Goal: Information Seeking & Learning: Learn about a topic

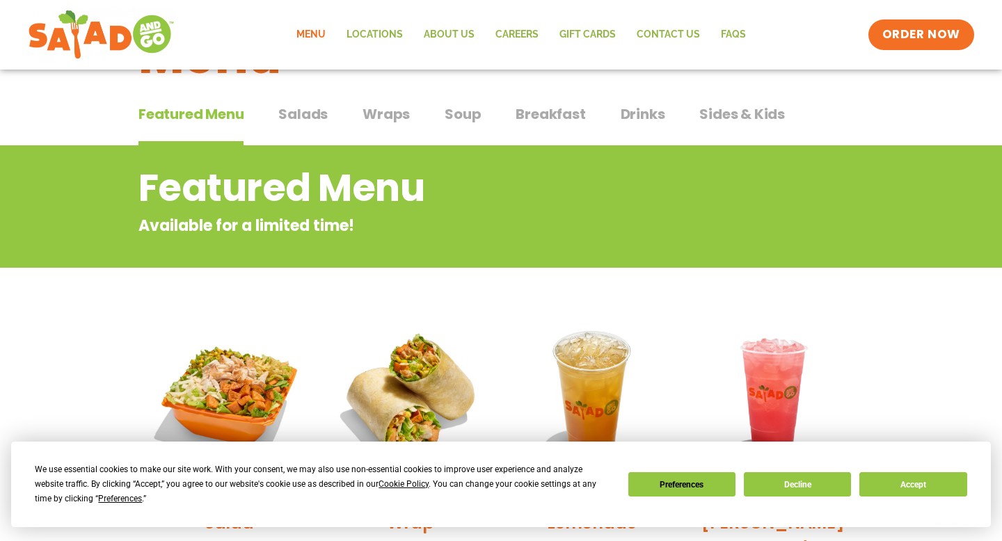
scroll to position [76, 0]
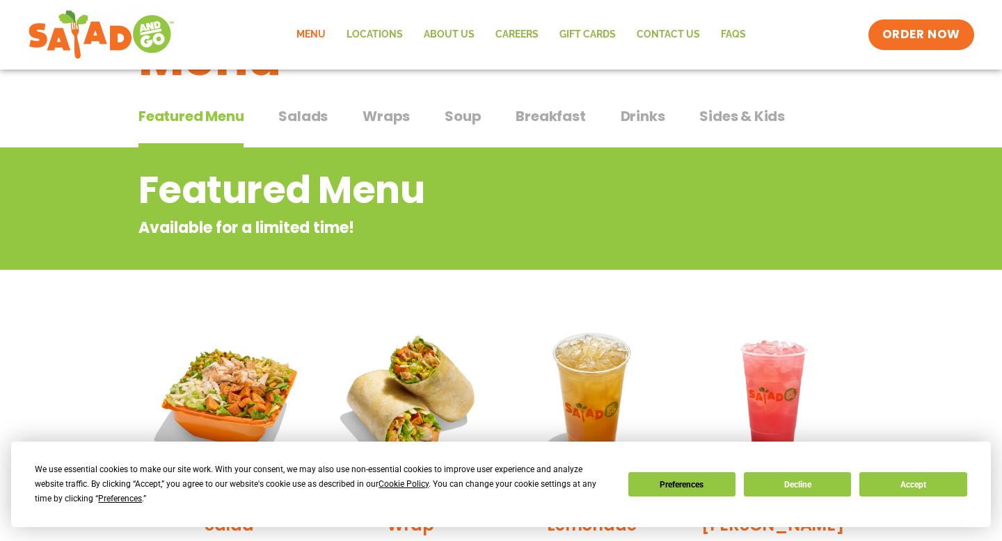
click at [781, 500] on div "We use essential cookies to make our site work. With your consent, we may also …" at bounding box center [501, 485] width 932 height 44
click at [781, 481] on button "Decline" at bounding box center [797, 484] width 107 height 24
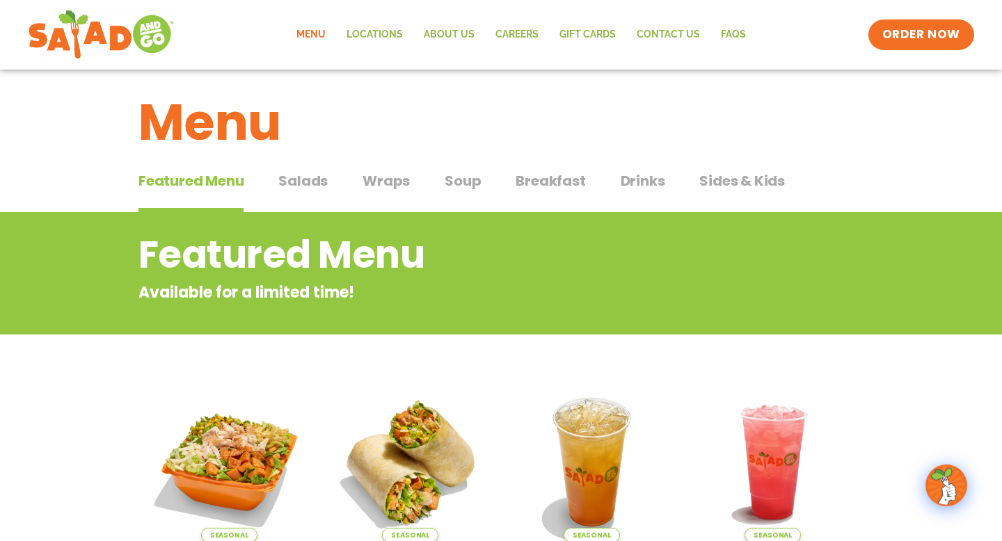
scroll to position [14, 0]
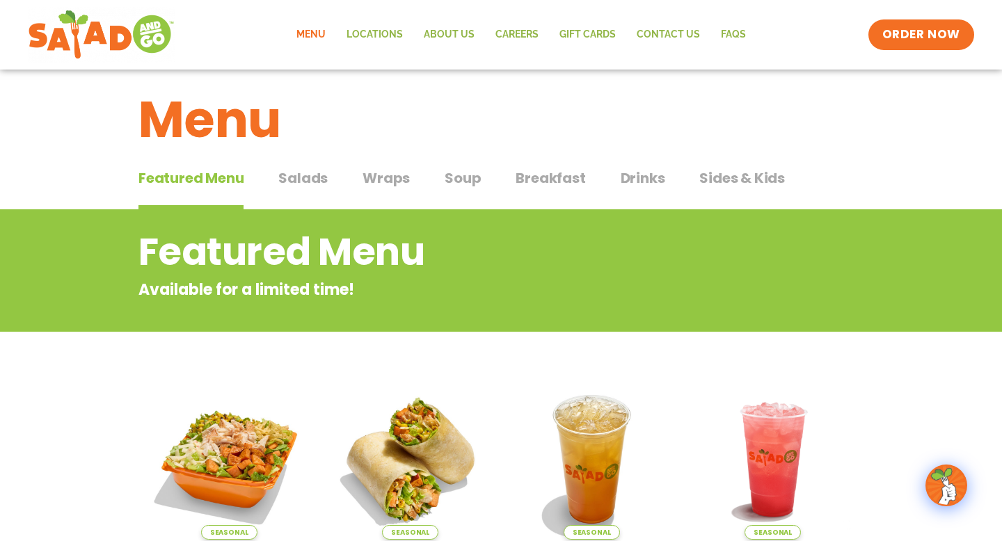
click at [559, 184] on span "Breakfast" at bounding box center [551, 178] width 70 height 21
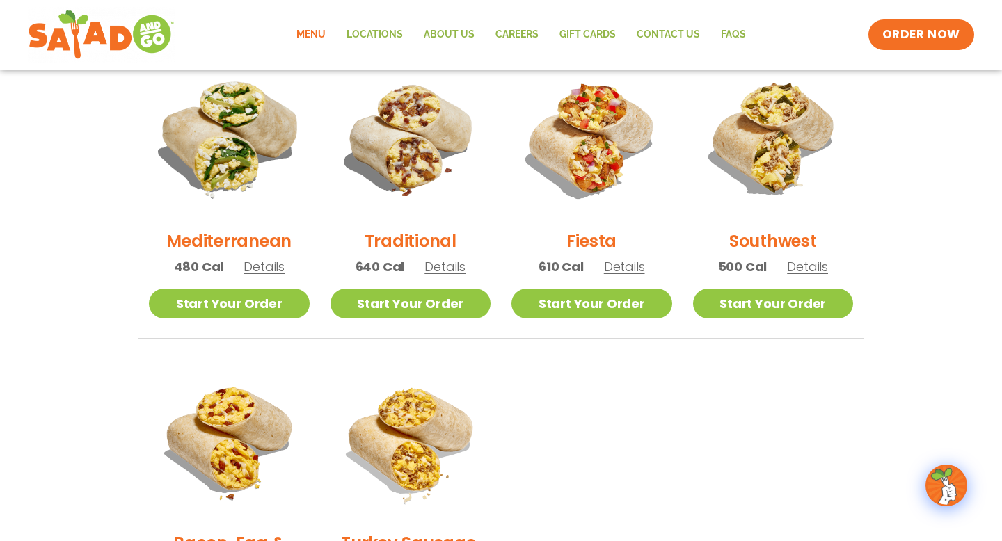
scroll to position [382, 0]
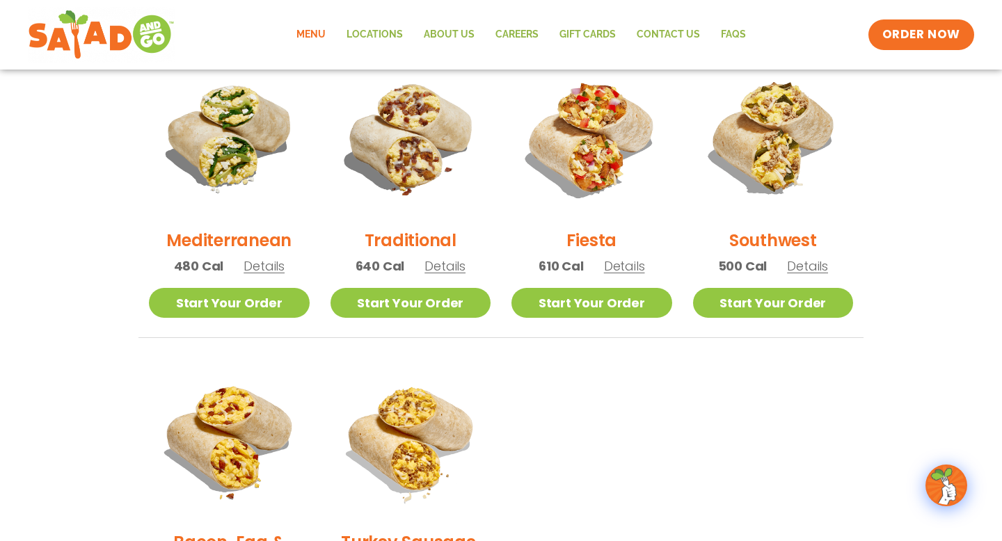
click at [632, 264] on span "Details" at bounding box center [624, 265] width 41 height 17
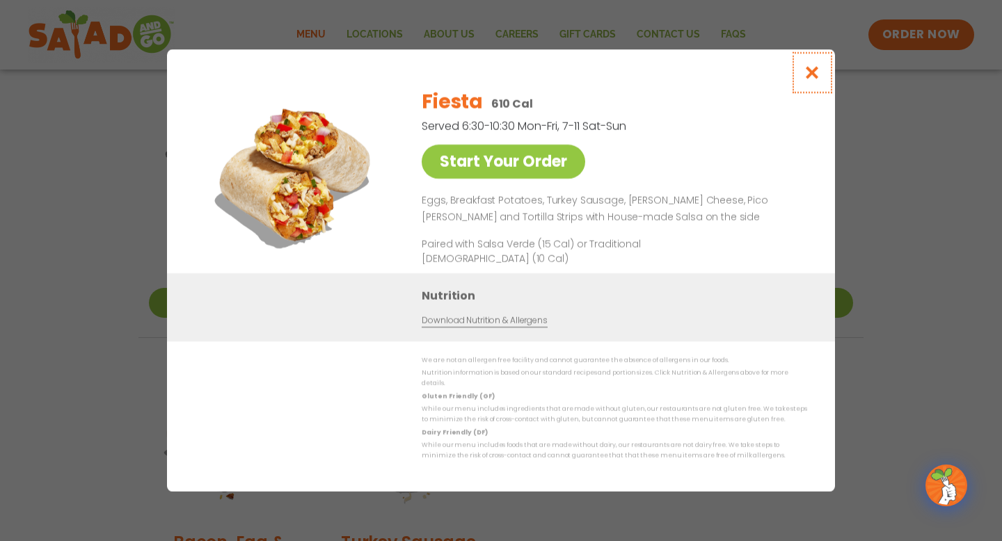
click at [813, 79] on icon "Close modal" at bounding box center [812, 72] width 17 height 15
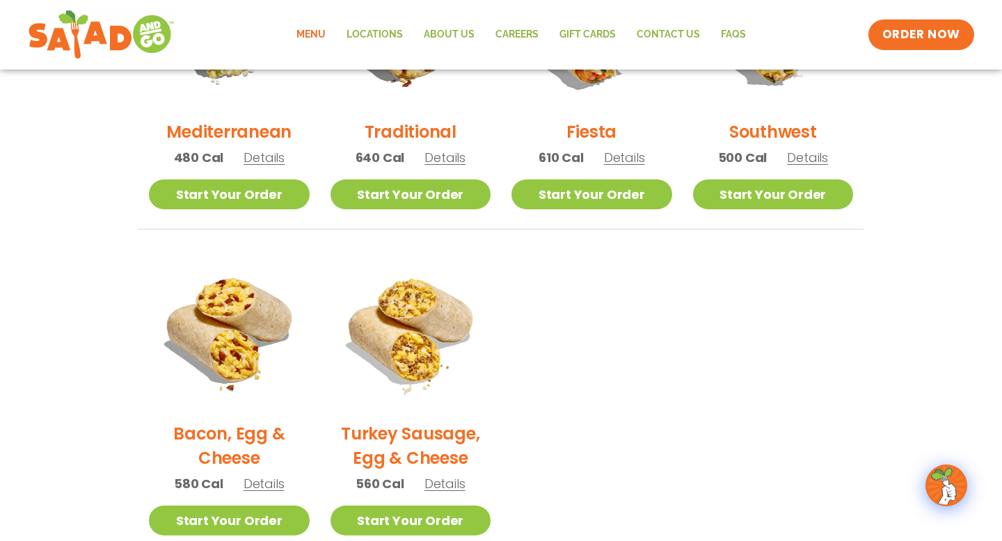
scroll to position [385, 0]
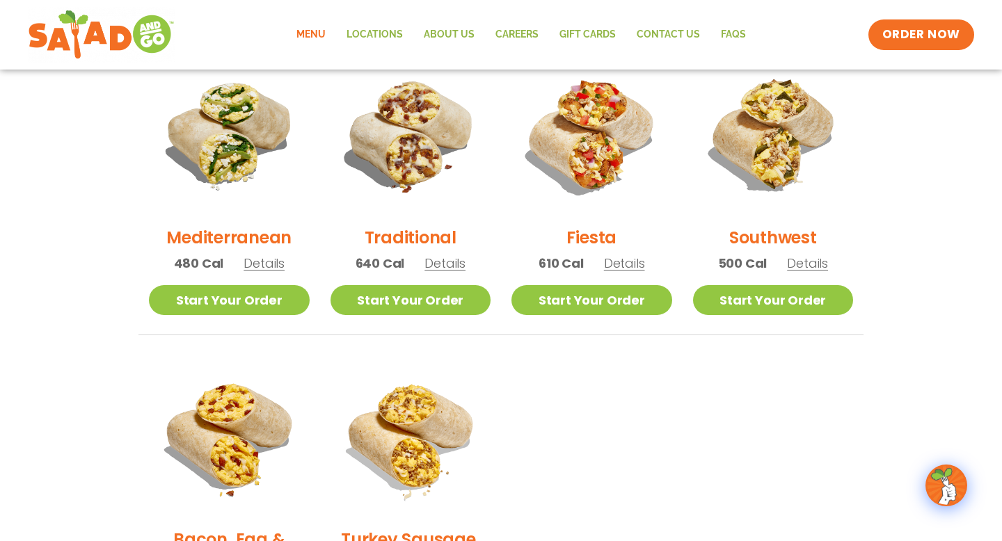
click at [445, 263] on span "Details" at bounding box center [444, 263] width 41 height 17
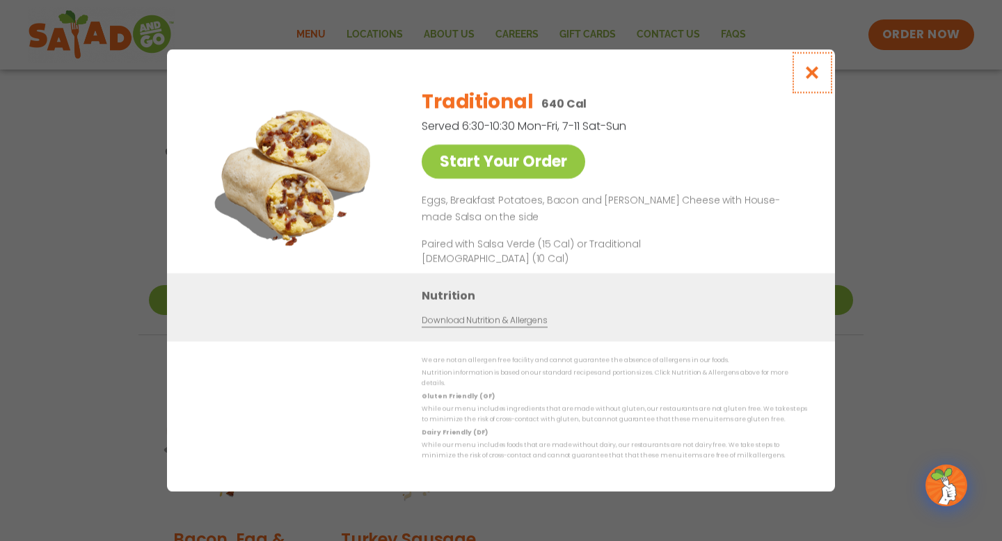
click at [806, 80] on icon "Close modal" at bounding box center [812, 72] width 17 height 15
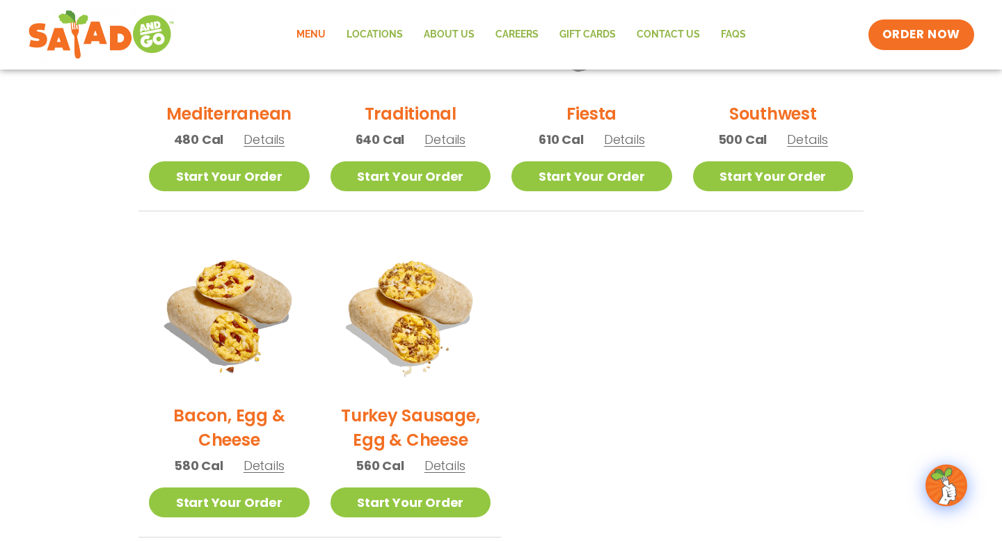
scroll to position [507, 0]
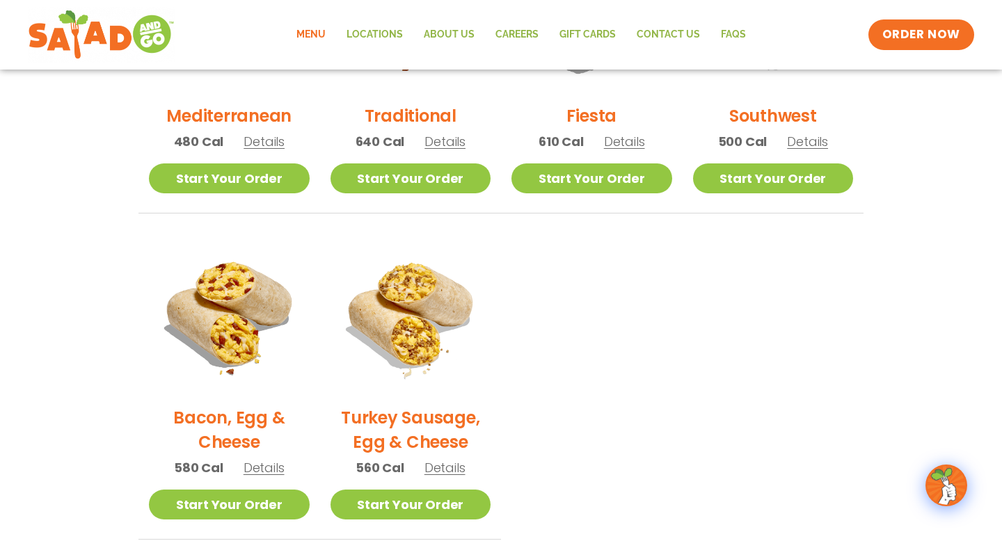
click at [433, 471] on span "Details" at bounding box center [444, 467] width 41 height 17
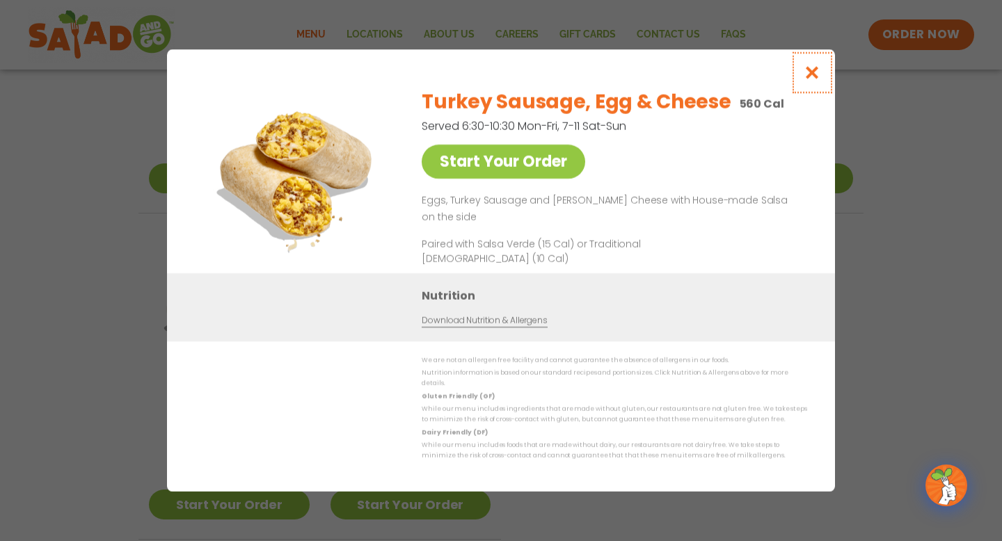
click at [816, 80] on icon "Close modal" at bounding box center [812, 72] width 17 height 15
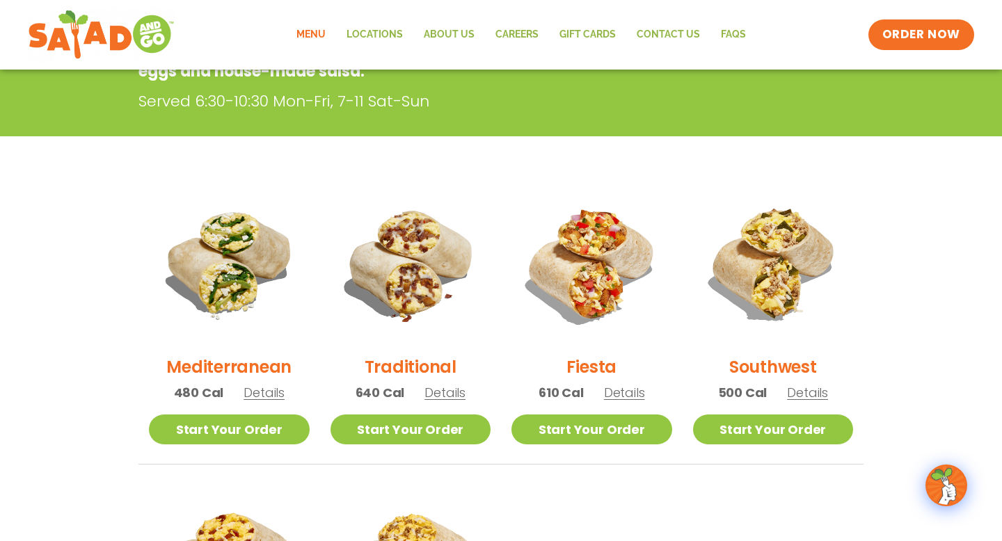
scroll to position [255, 0]
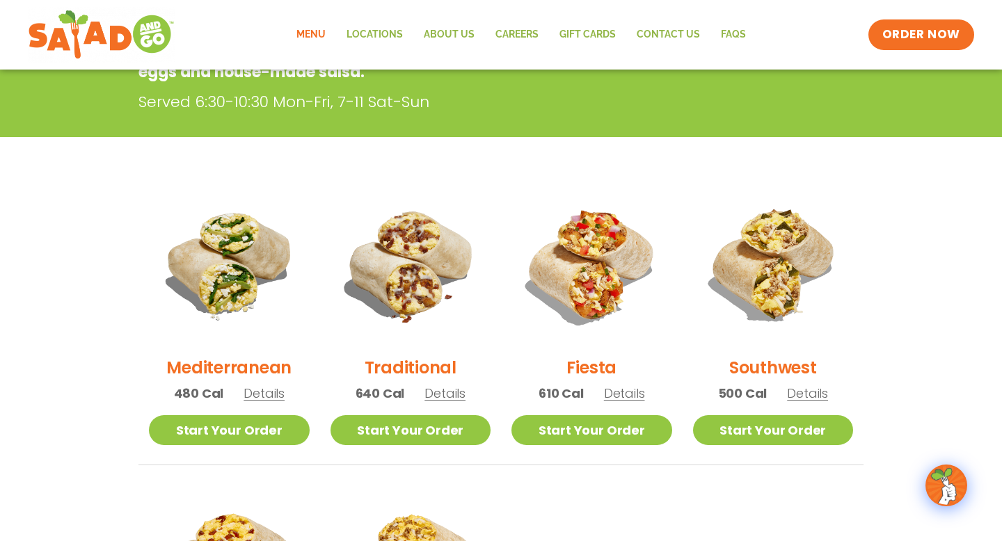
click at [261, 384] on p "480 Cal Details" at bounding box center [229, 393] width 111 height 19
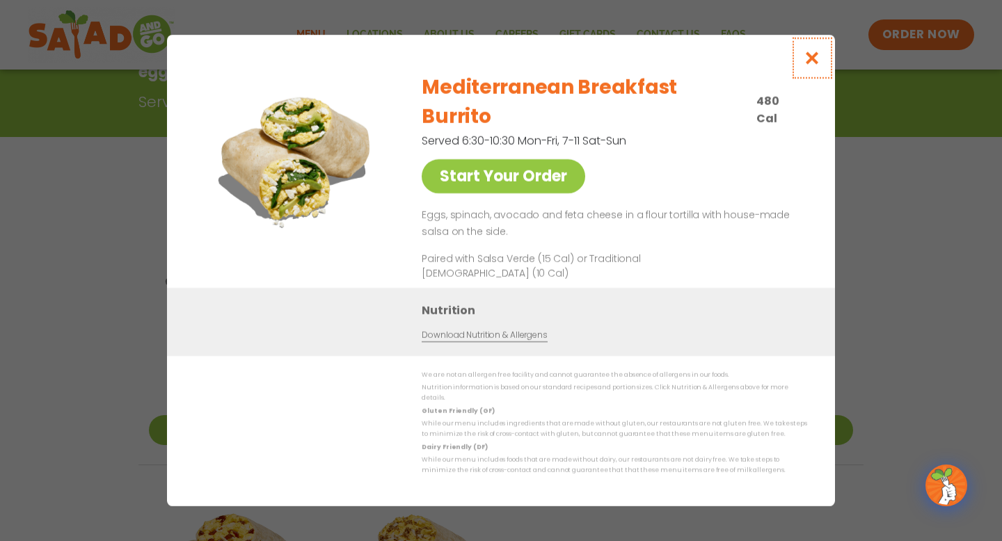
click at [806, 65] on icon "Close modal" at bounding box center [812, 58] width 17 height 15
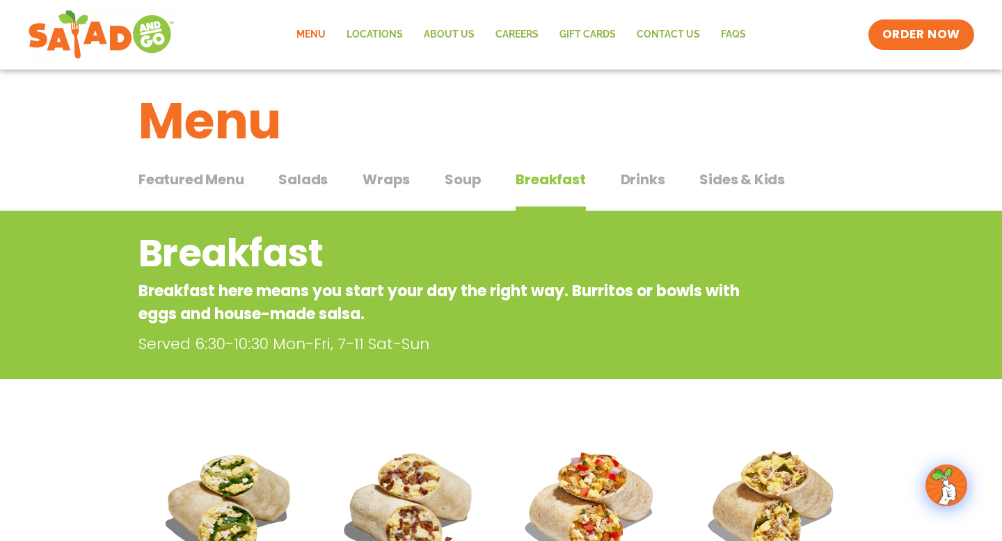
scroll to position [0, 0]
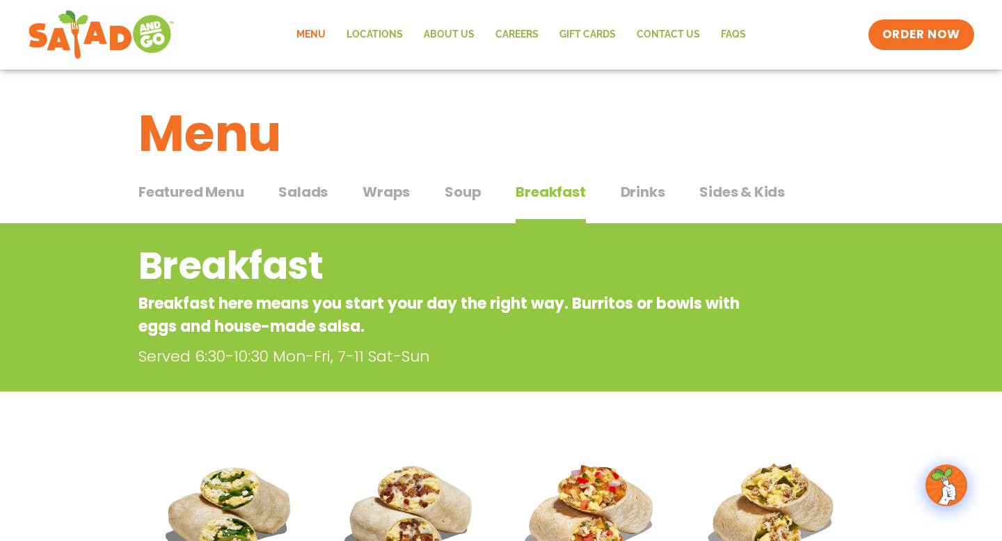
click at [234, 194] on span "Featured Menu" at bounding box center [190, 192] width 105 height 21
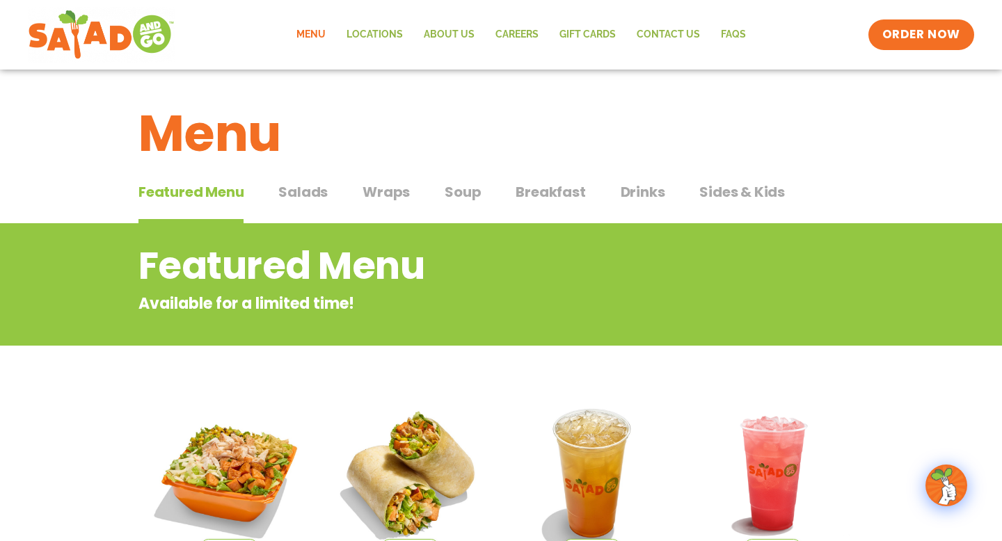
click at [393, 205] on button "Wraps Wraps" at bounding box center [386, 203] width 47 height 42
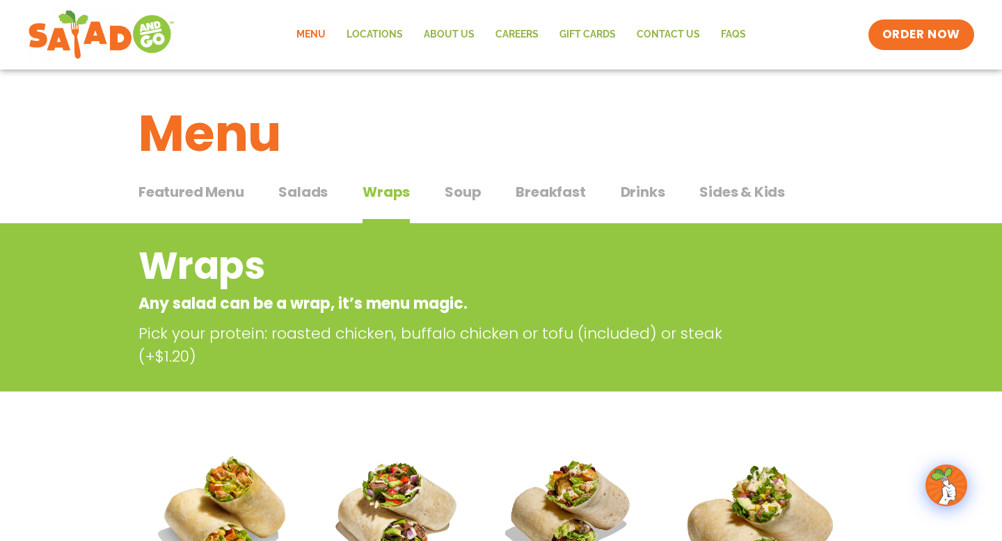
click at [320, 200] on span "Salads" at bounding box center [302, 192] width 49 height 21
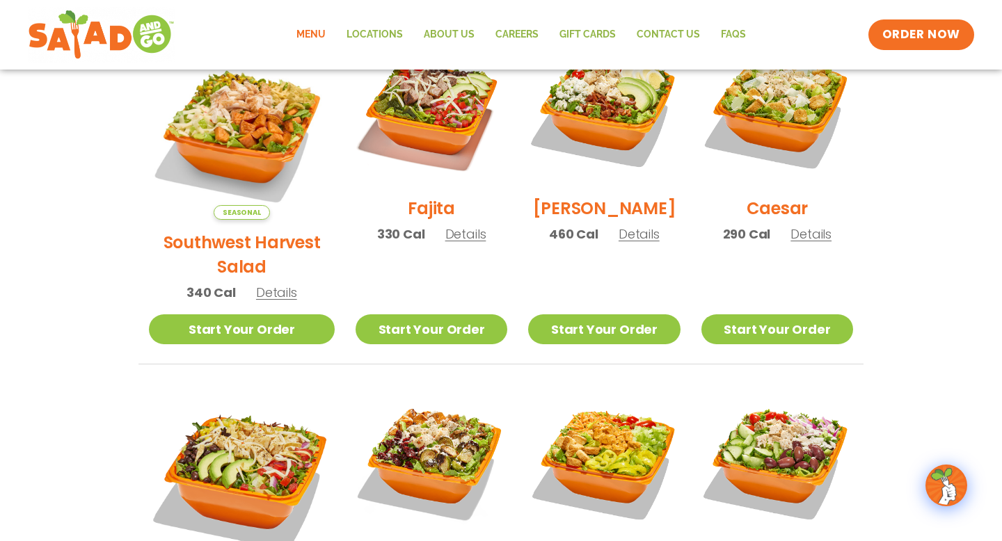
scroll to position [427, 0]
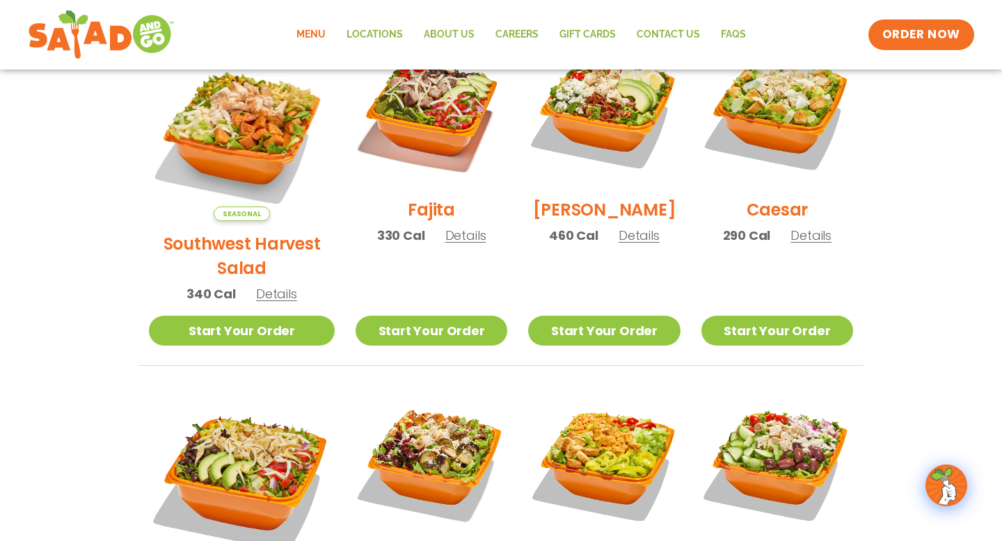
click at [257, 285] on span "Details" at bounding box center [276, 293] width 41 height 17
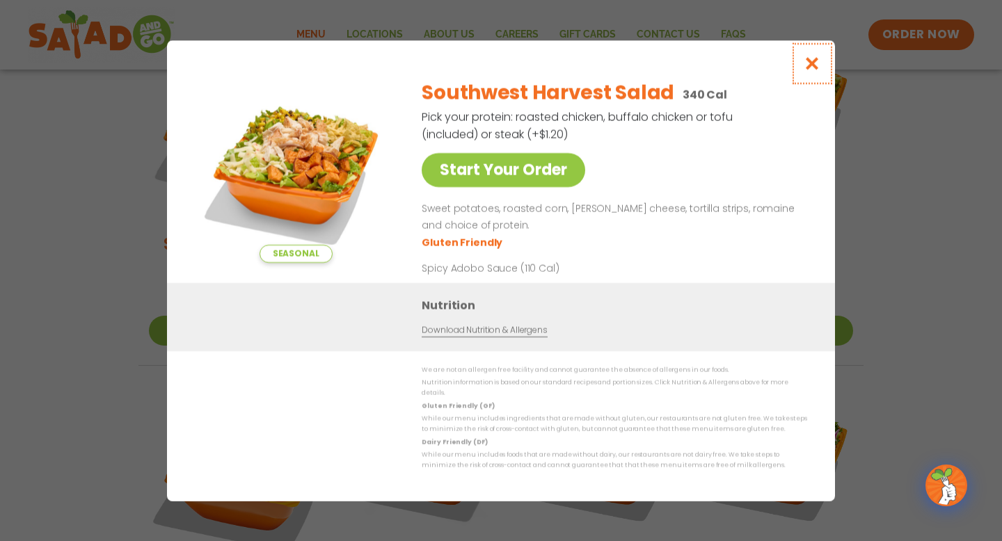
click at [807, 71] on icon "Close modal" at bounding box center [812, 63] width 17 height 15
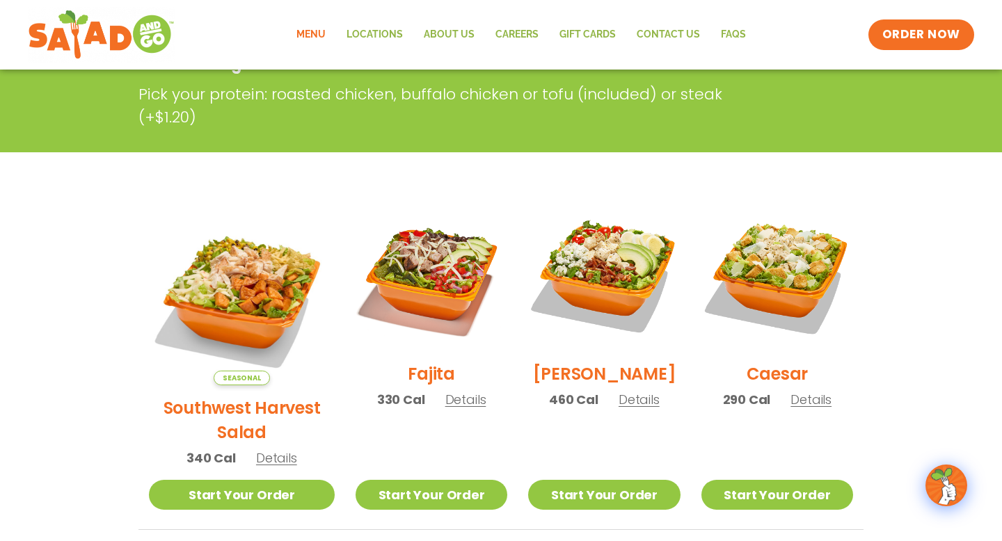
scroll to position [0, 0]
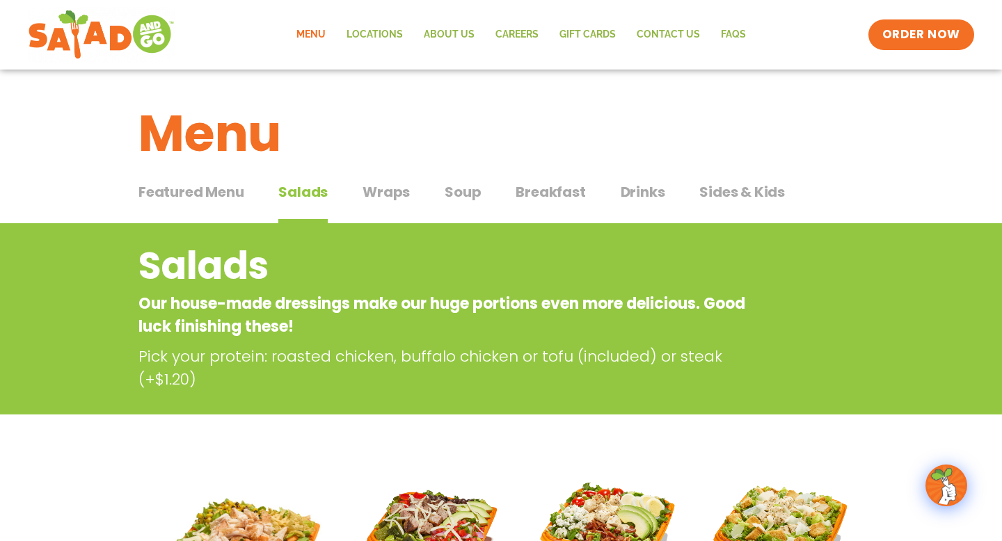
click at [343, 191] on div "Featured Menu Featured Menu Salads Salads Wraps Wraps Soup Soup Breakfast Break…" at bounding box center [500, 200] width 725 height 47
click at [363, 191] on span "Wraps" at bounding box center [386, 192] width 47 height 21
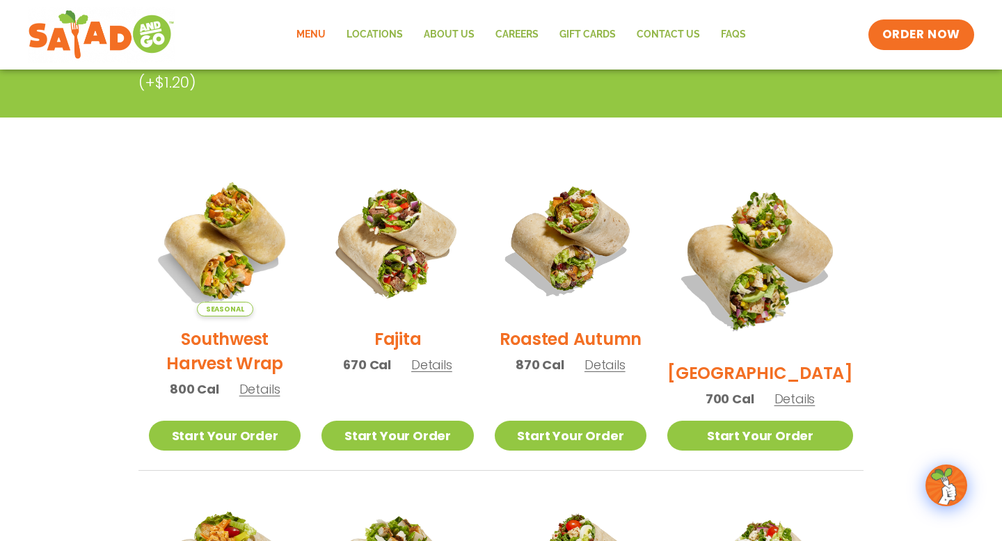
scroll to position [273, 0]
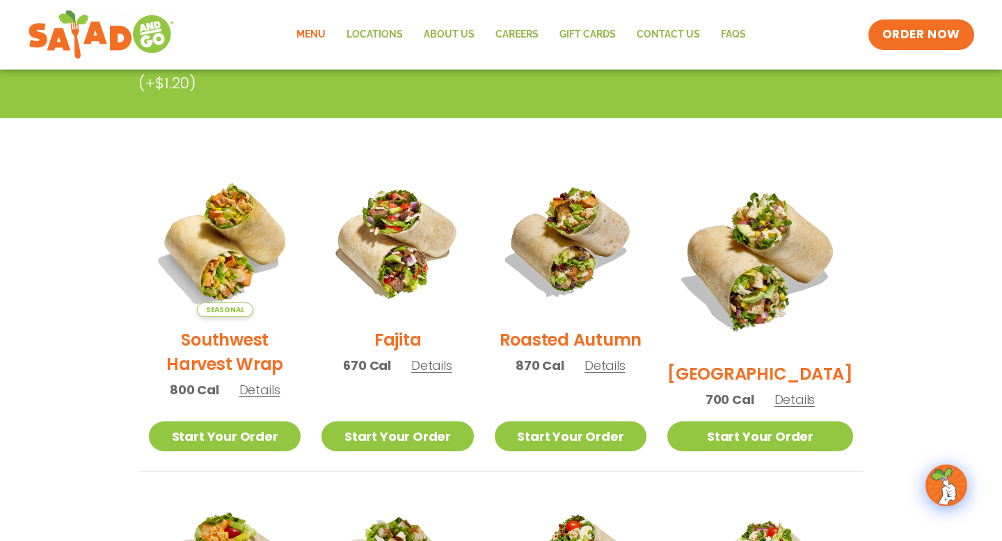
click at [626, 374] on span "Details" at bounding box center [604, 365] width 41 height 17
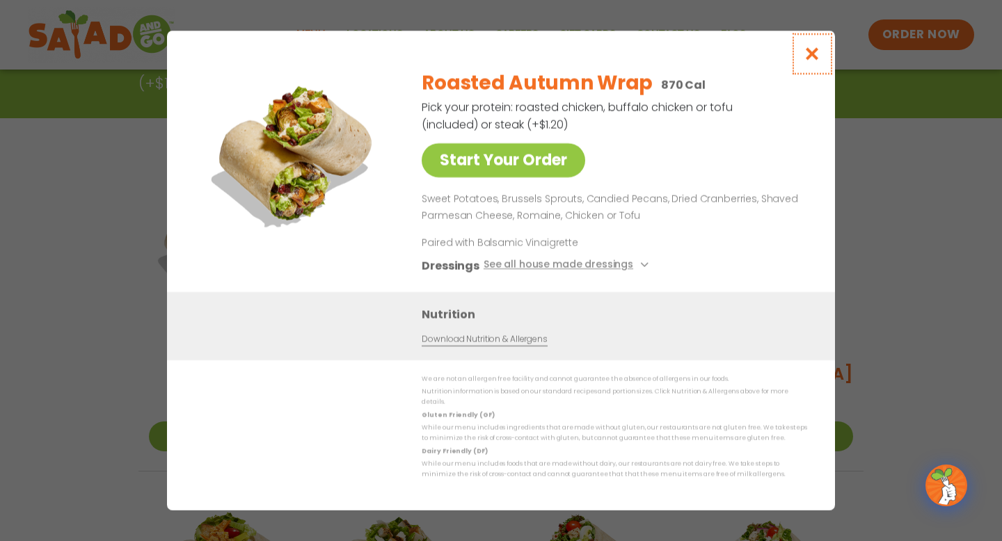
click at [806, 58] on icon "Close modal" at bounding box center [812, 54] width 17 height 15
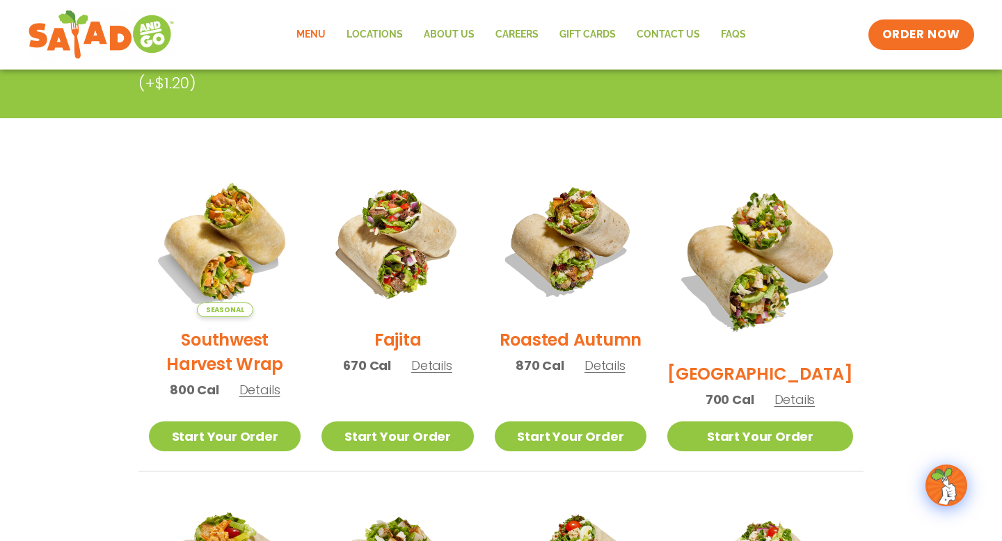
click at [258, 395] on span "Details" at bounding box center [259, 389] width 41 height 17
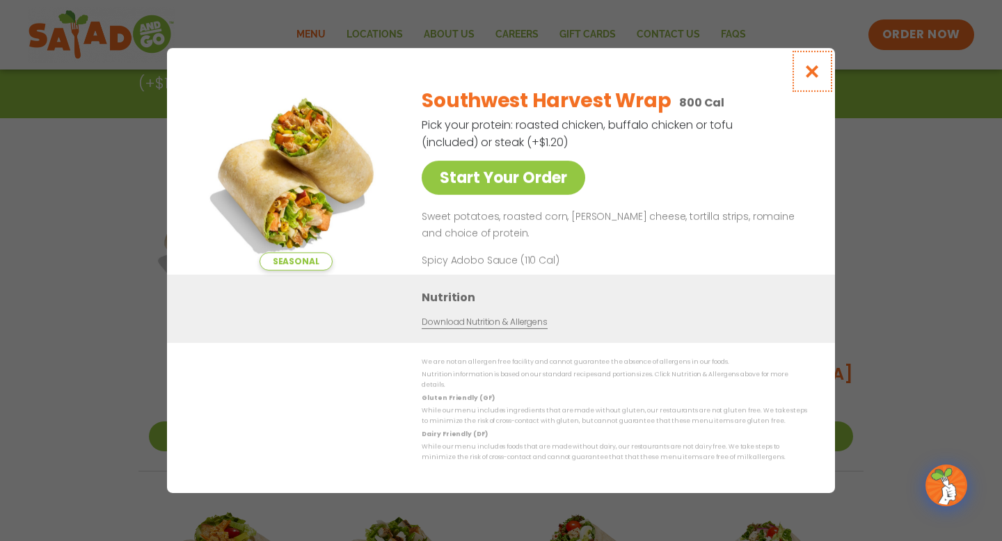
click at [809, 78] on icon "Close modal" at bounding box center [812, 71] width 17 height 15
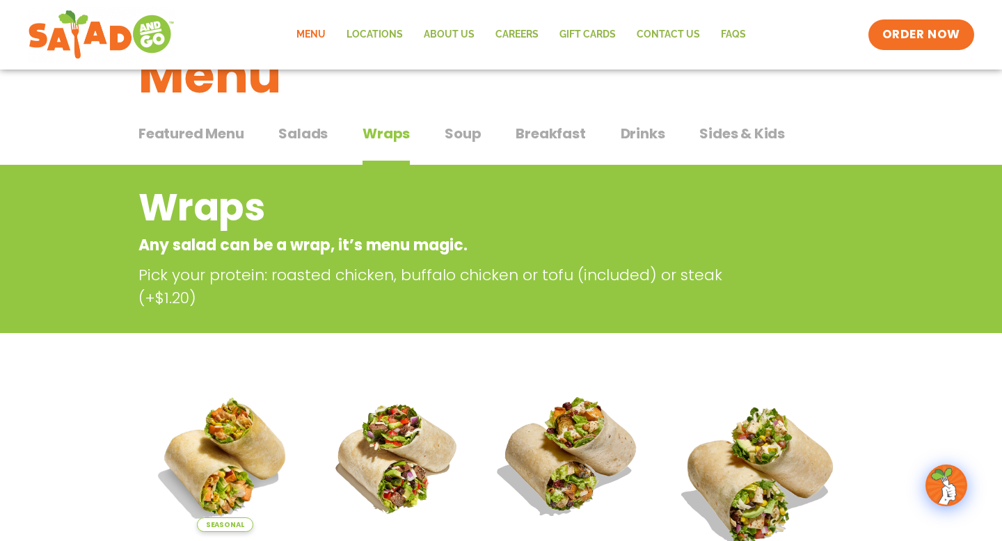
scroll to position [0, 0]
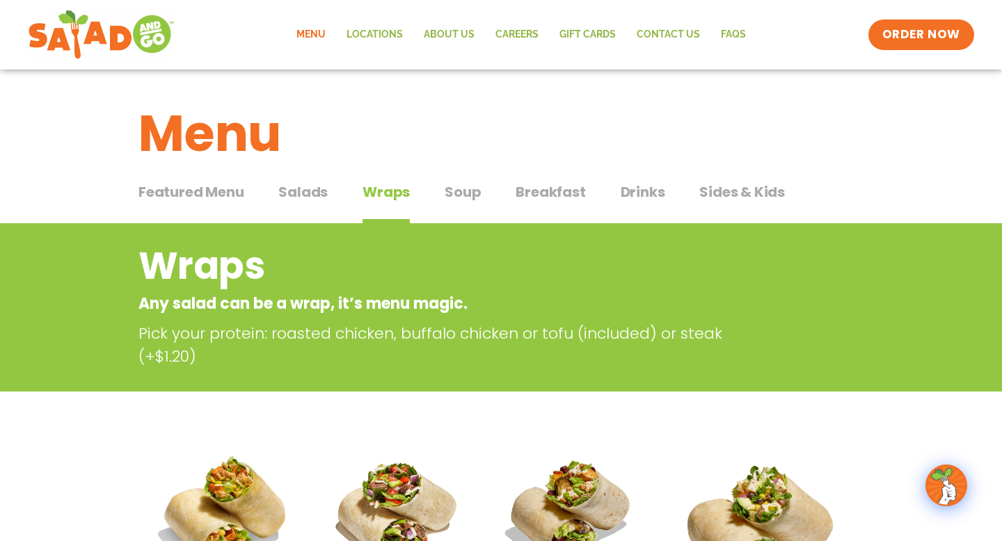
click at [468, 189] on span "Soup" at bounding box center [463, 192] width 36 height 21
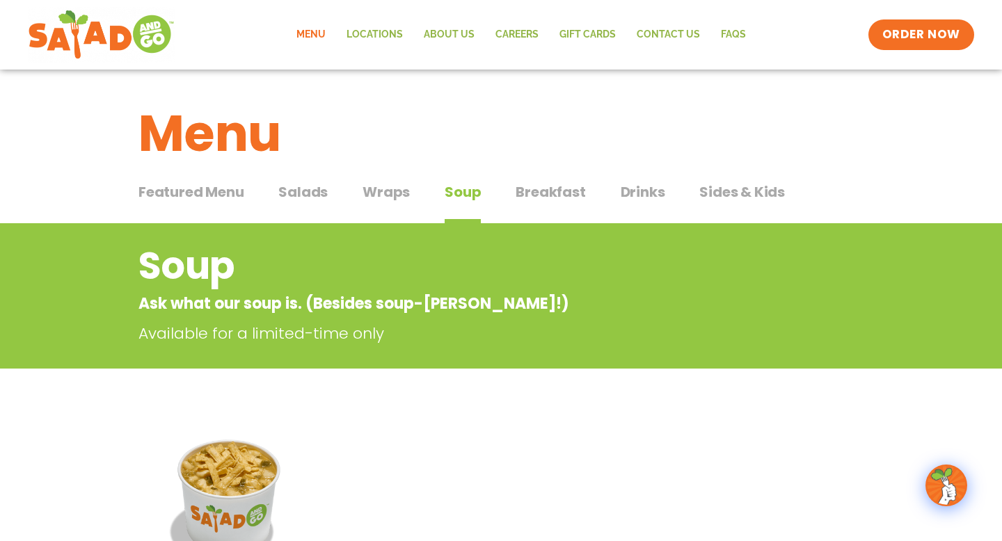
click at [717, 191] on span "Sides & Kids" at bounding box center [742, 192] width 86 height 21
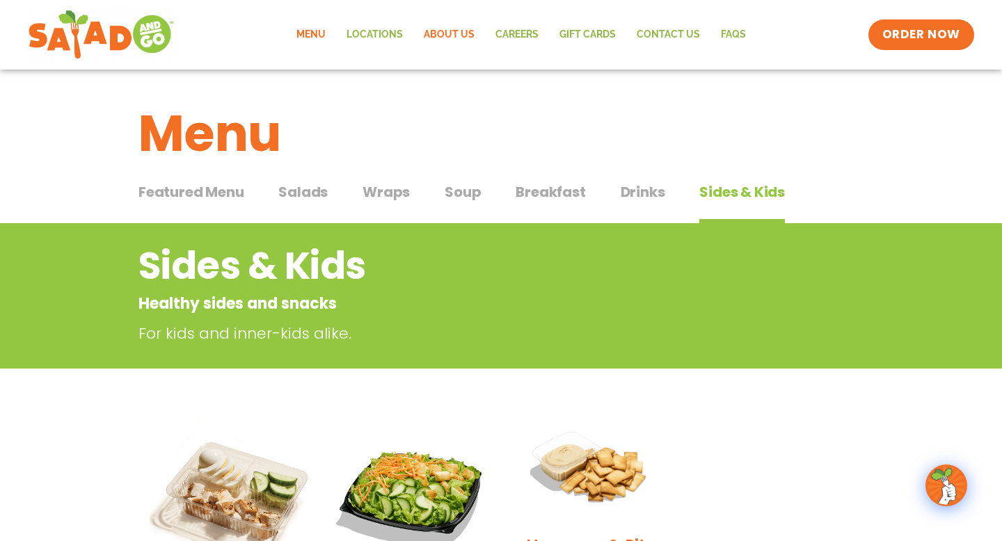
click at [466, 33] on link "About Us" at bounding box center [449, 35] width 72 height 32
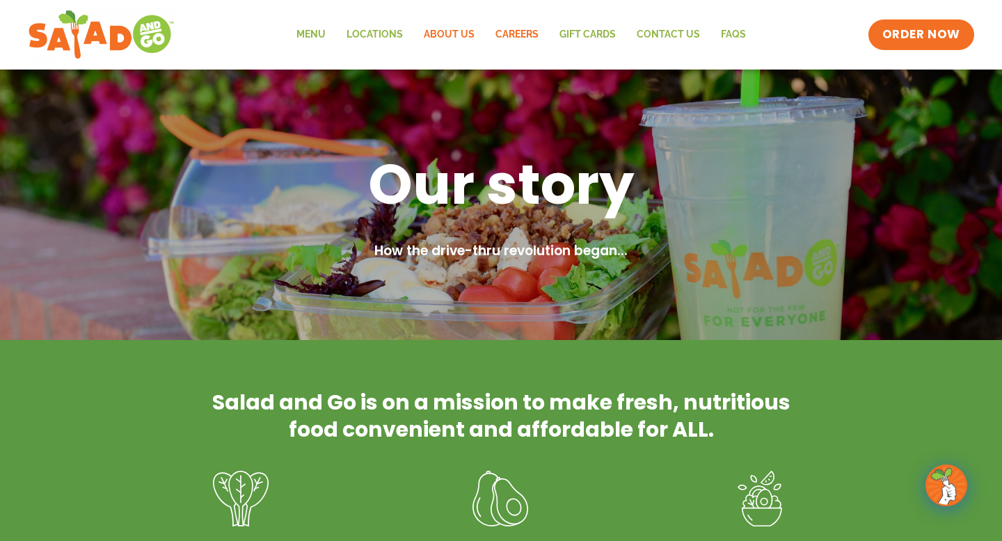
click at [543, 34] on link "Careers" at bounding box center [517, 35] width 64 height 32
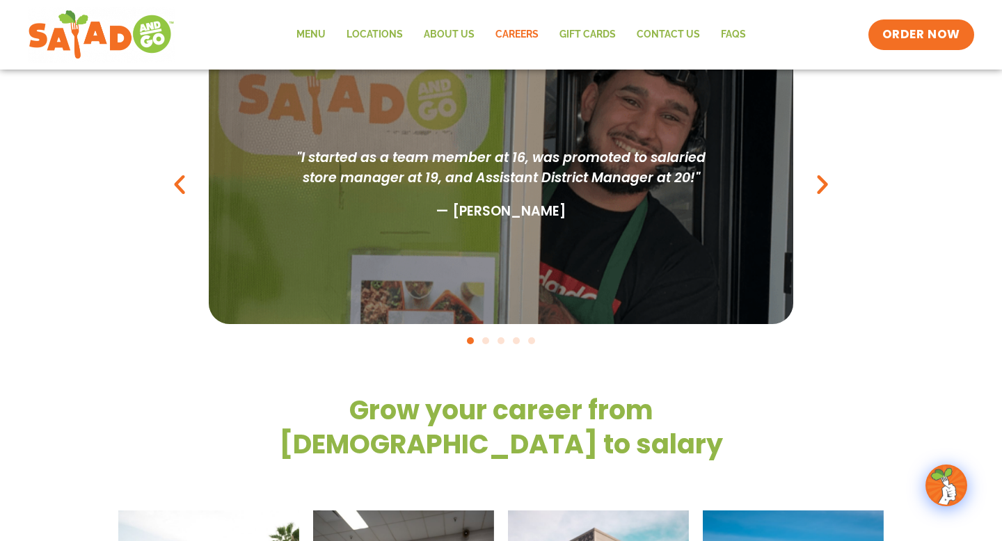
scroll to position [1188, 0]
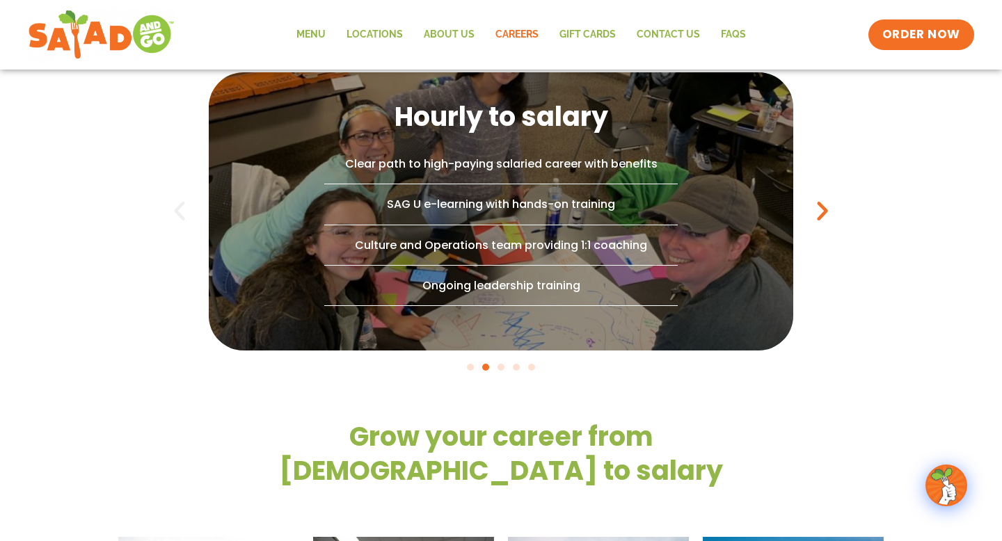
click at [184, 207] on icon "Previous slide" at bounding box center [179, 210] width 25 height 25
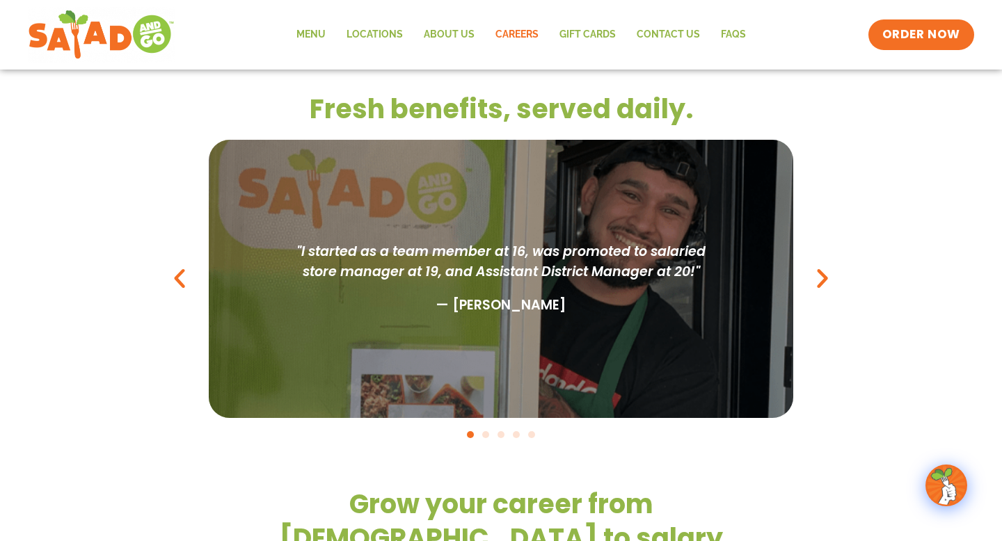
scroll to position [1123, 0]
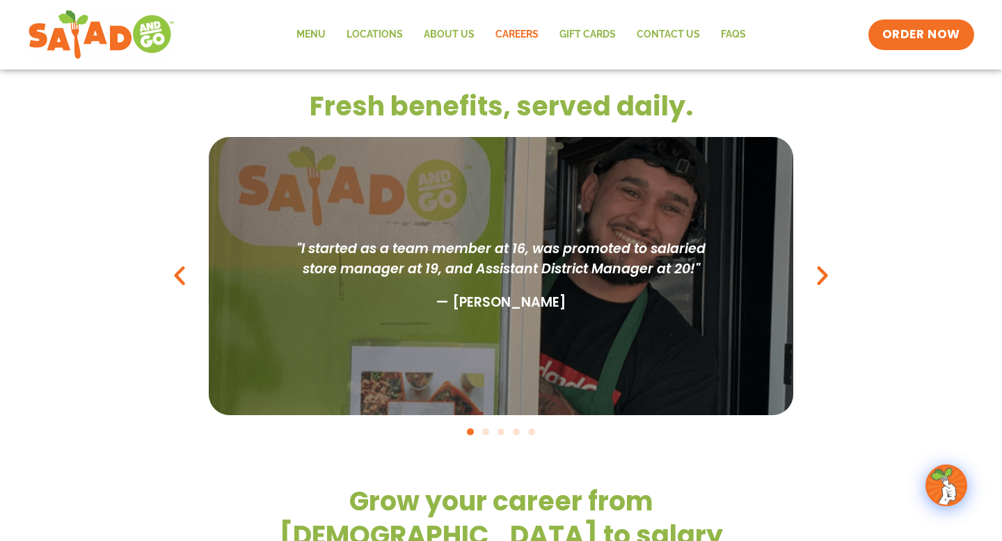
click at [880, 340] on div "Fresh benefits, served daily. Extra perks Free food! Grease-free workplace with…" at bounding box center [501, 262] width 1002 height 402
click at [819, 273] on icon "Next slide" at bounding box center [822, 275] width 25 height 25
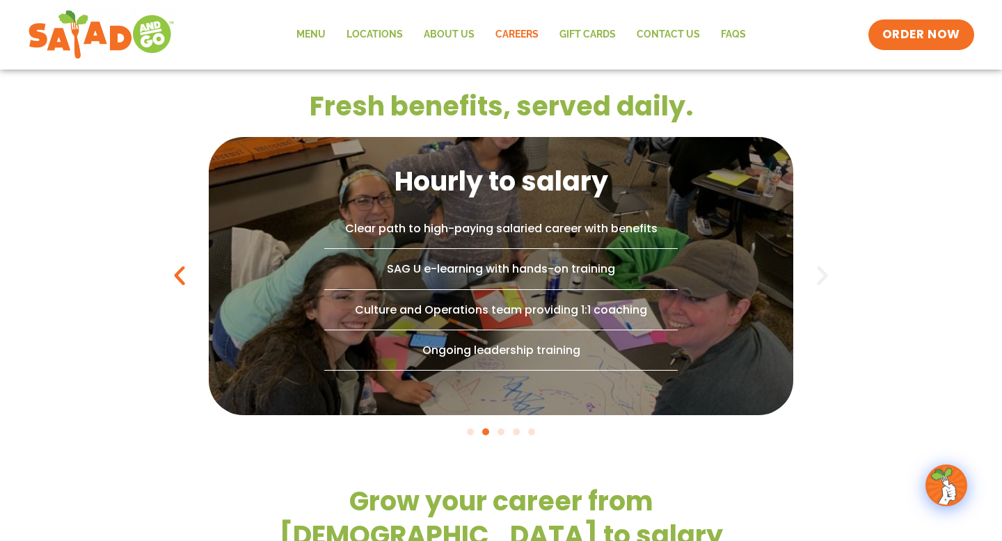
click at [824, 275] on icon "Next slide" at bounding box center [822, 275] width 25 height 25
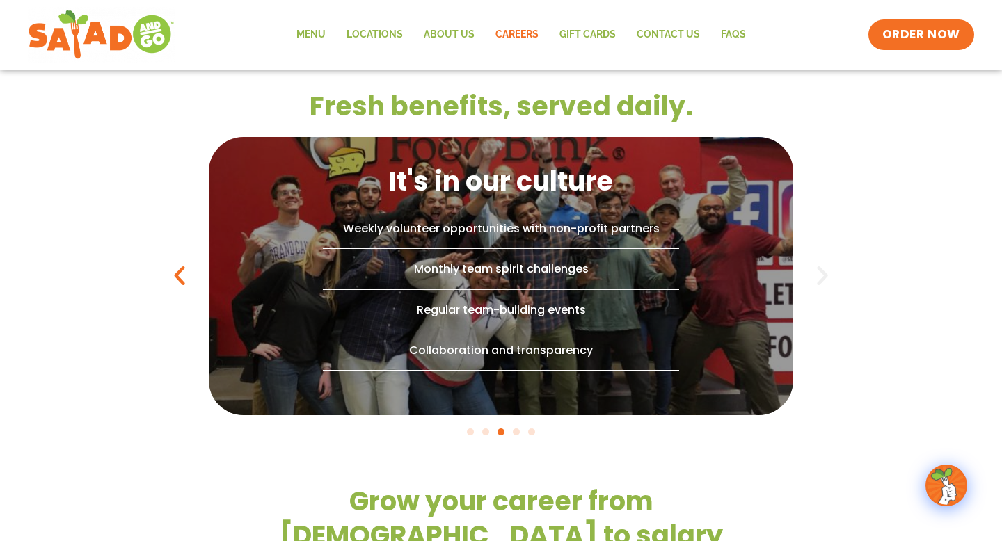
click at [824, 276] on icon "Next slide" at bounding box center [822, 275] width 25 height 25
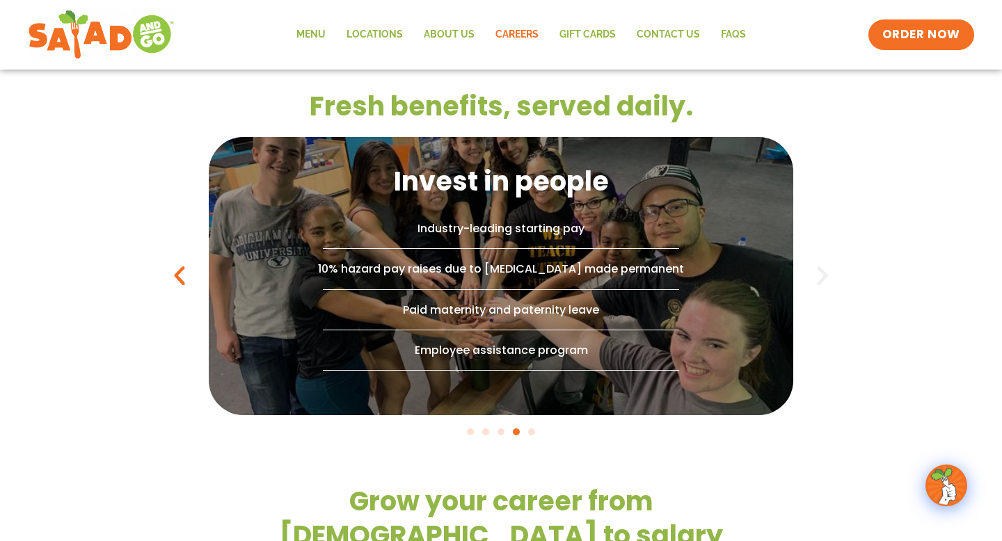
click at [824, 276] on icon "Next slide" at bounding box center [822, 275] width 25 height 25
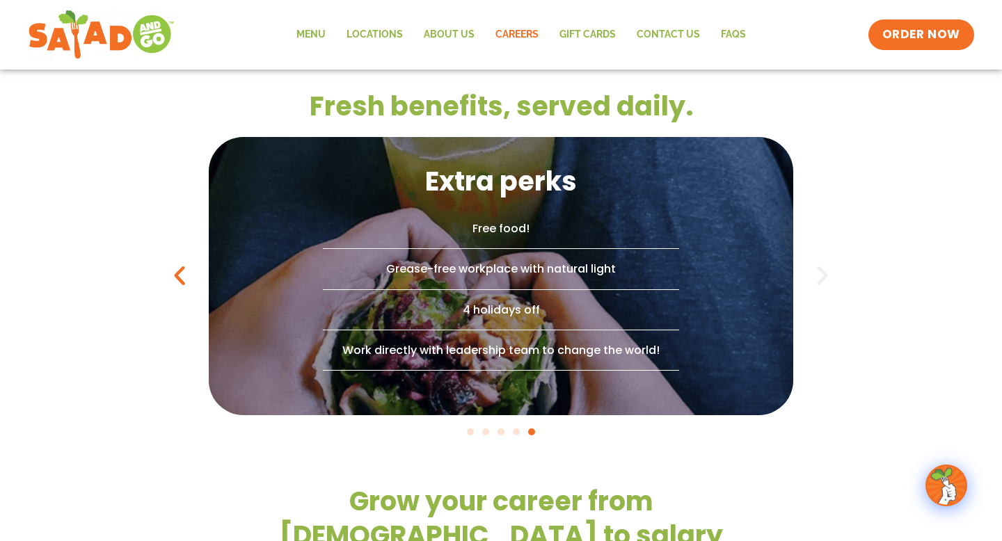
click at [824, 276] on icon "Next slide" at bounding box center [822, 275] width 25 height 25
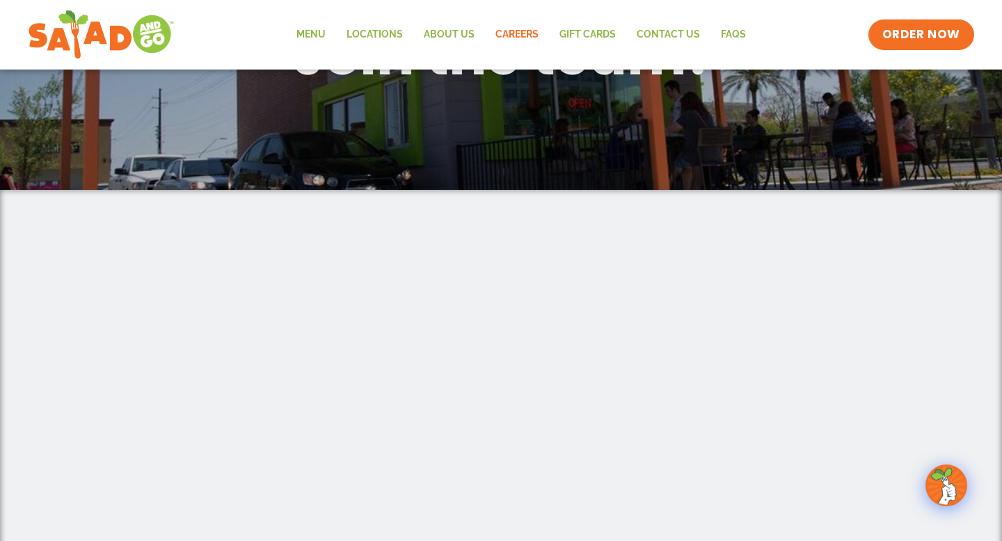
scroll to position [0, 0]
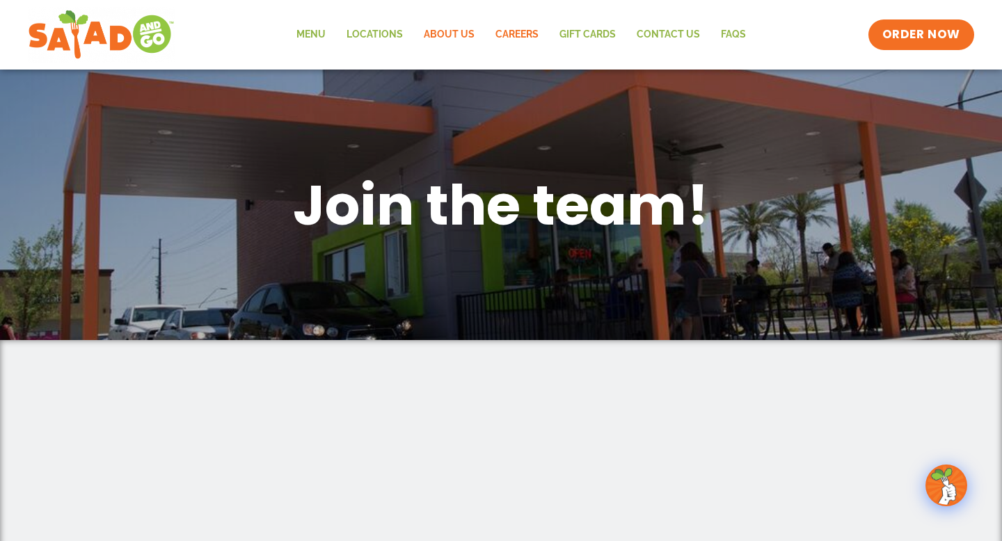
click at [471, 35] on link "About Us" at bounding box center [449, 35] width 72 height 32
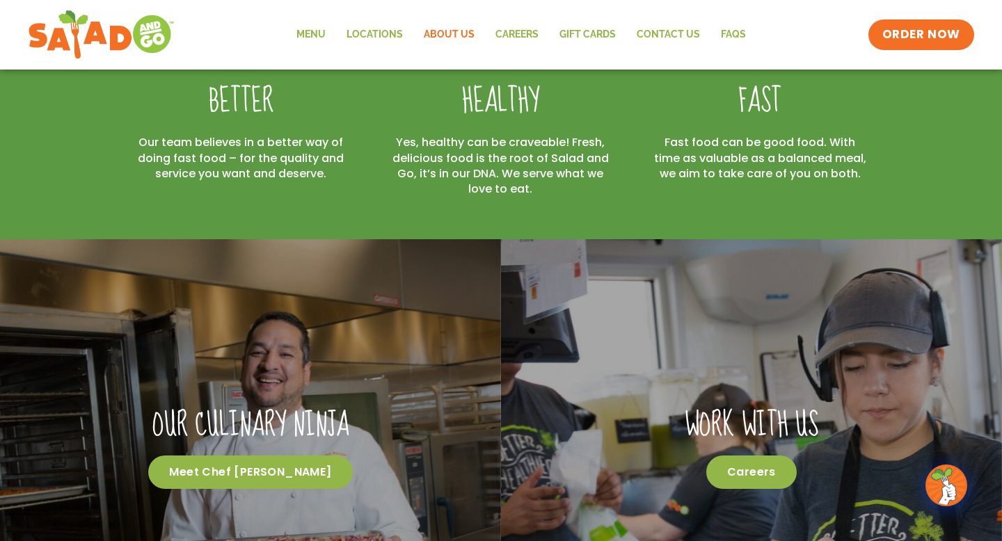
scroll to position [463, 0]
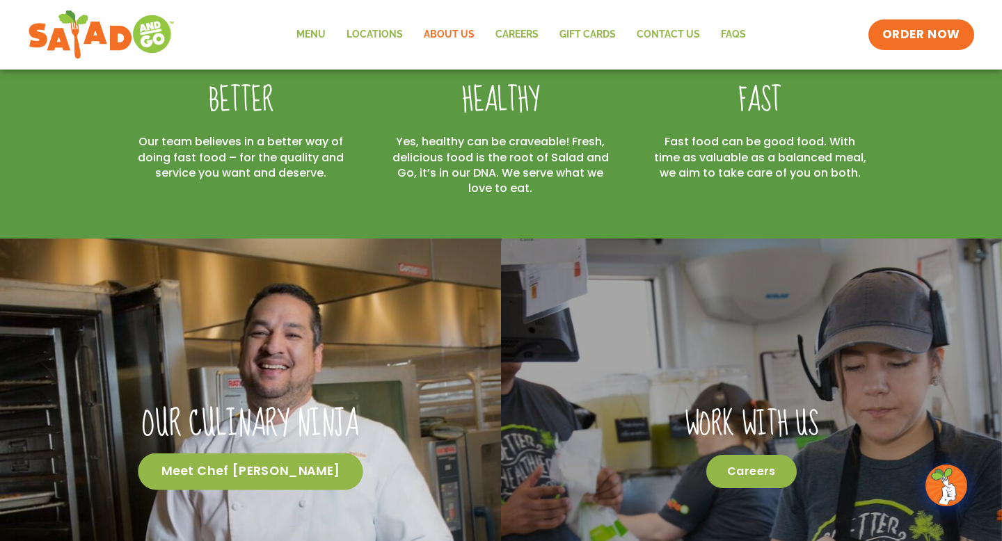
click at [311, 458] on span "Meet Chef Patino" at bounding box center [250, 472] width 225 height 37
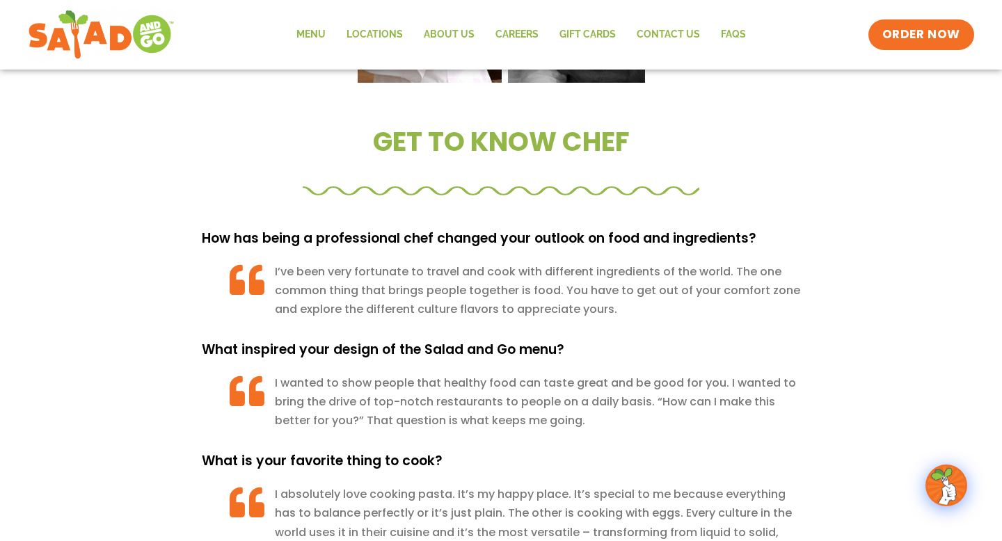
scroll to position [1127, 0]
